Goal: Task Accomplishment & Management: Complete application form

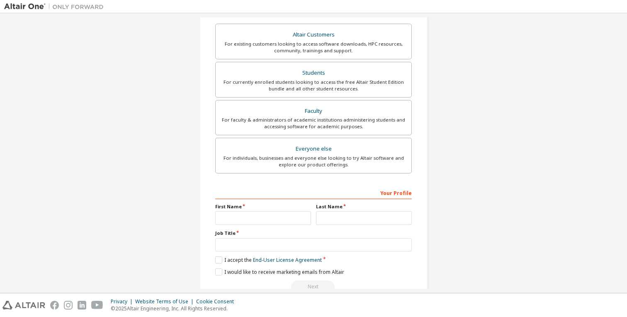
scroll to position [143, 0]
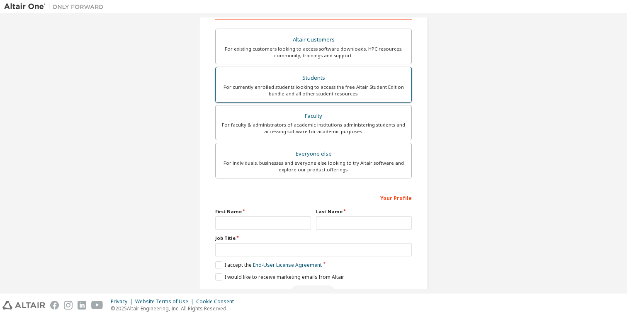
click at [275, 74] on div "Students" at bounding box center [314, 78] width 186 height 12
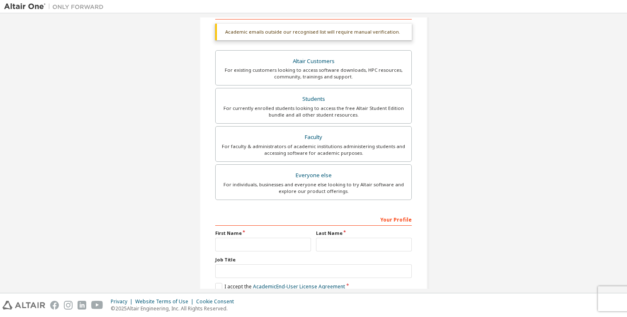
scroll to position [190, 0]
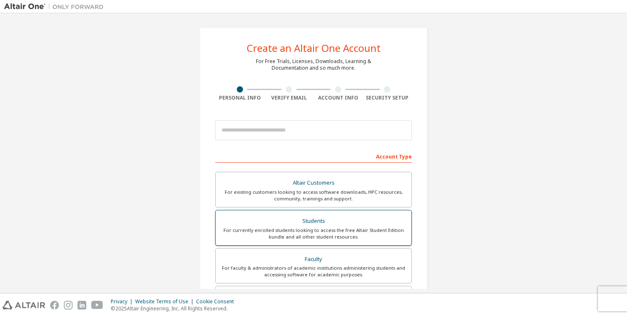
click at [304, 231] on div "For currently enrolled students looking to access the free Altair Student Editi…" at bounding box center [314, 233] width 186 height 13
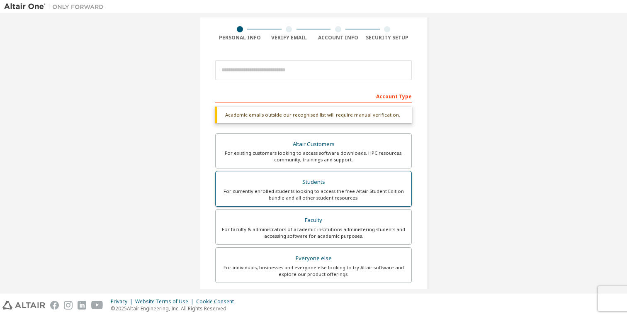
scroll to position [190, 0]
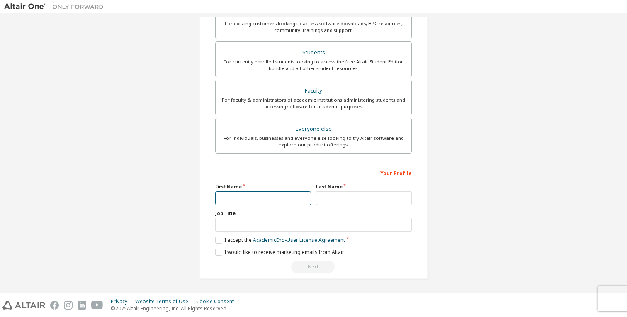
click at [259, 194] on input "text" at bounding box center [263, 198] width 96 height 14
type input "******"
type input "****"
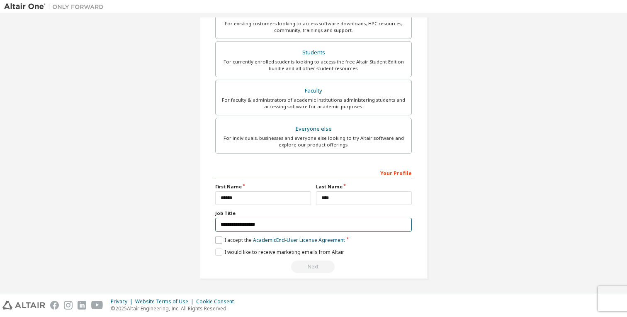
type input "**********"
click at [217, 240] on label "I accept the Academic End-User License Agreement" at bounding box center [280, 240] width 130 height 7
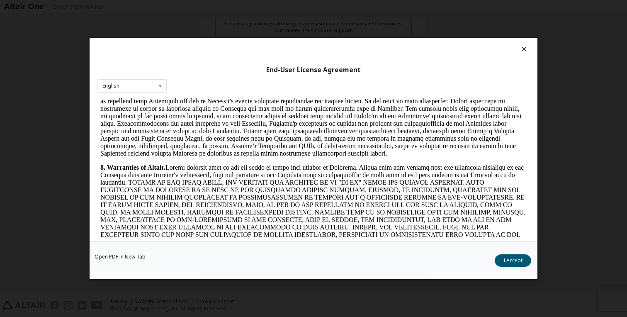
scroll to position [1063, 0]
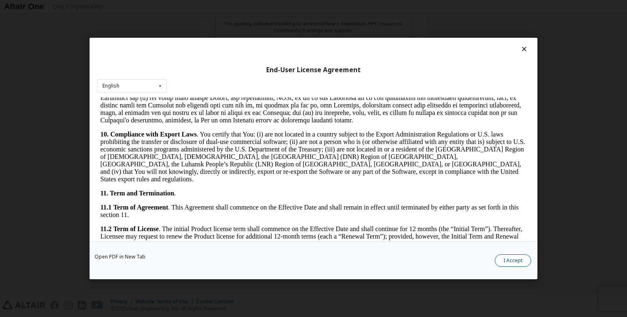
click at [499, 261] on button "I Accept" at bounding box center [513, 260] width 37 height 12
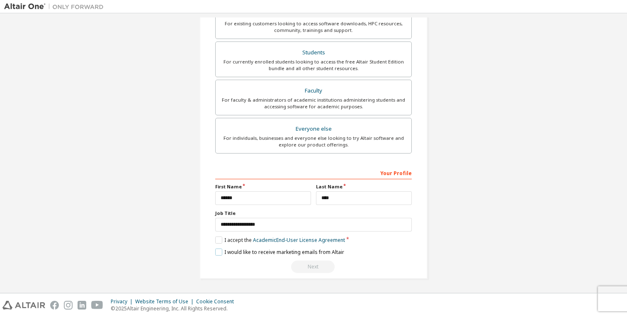
click at [249, 254] on label "I would like to receive marketing emails from Altair" at bounding box center [279, 252] width 129 height 7
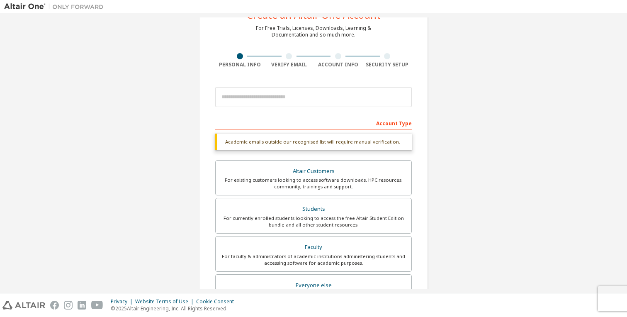
scroll to position [22, 0]
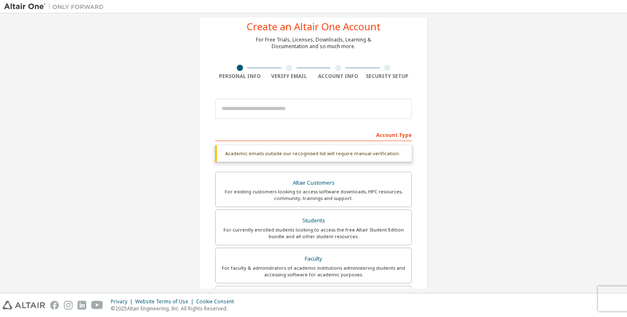
click at [303, 156] on div "Academic emails outside our recognised list will require manual verification." at bounding box center [313, 153] width 197 height 17
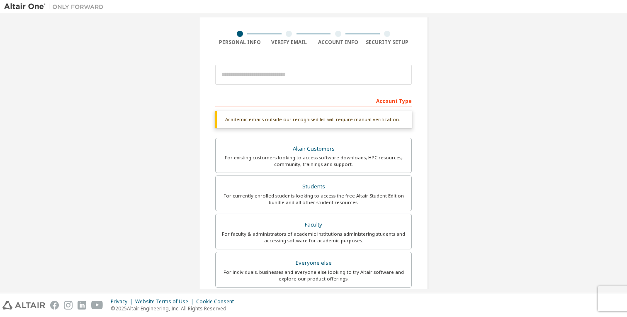
scroll to position [0, 0]
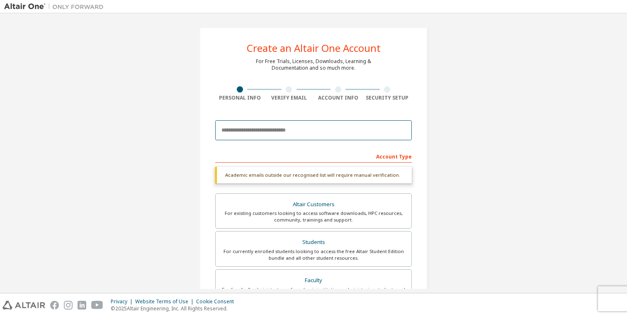
click at [271, 125] on input "email" at bounding box center [313, 130] width 197 height 20
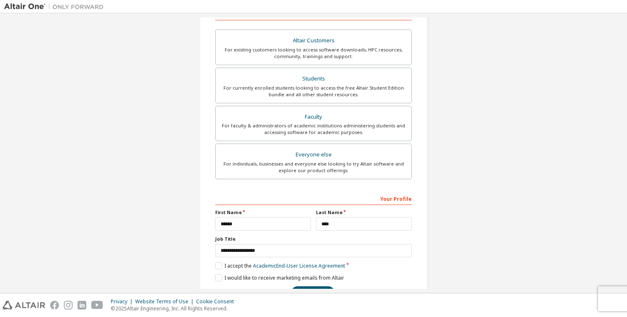
scroll to position [168, 0]
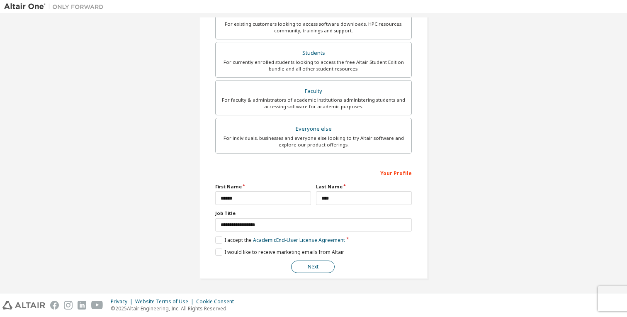
type input "**********"
click at [305, 261] on button "Next" at bounding box center [313, 267] width 44 height 12
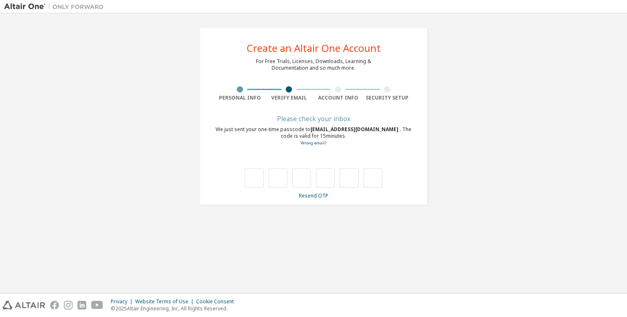
type input "*"
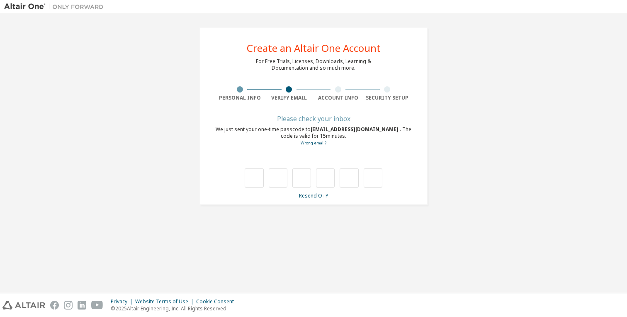
type input "*"
